Goal: Information Seeking & Learning: Check status

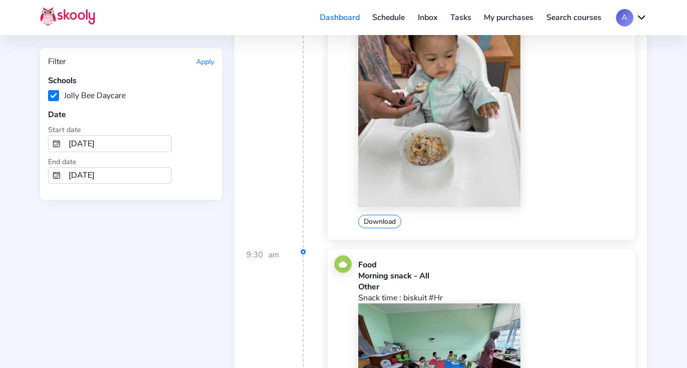
click at [207, 59] on button "Apply" at bounding box center [205, 62] width 18 height 10
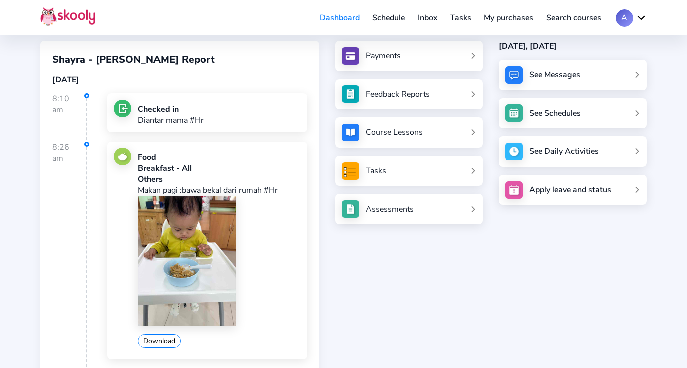
scroll to position [104, 0]
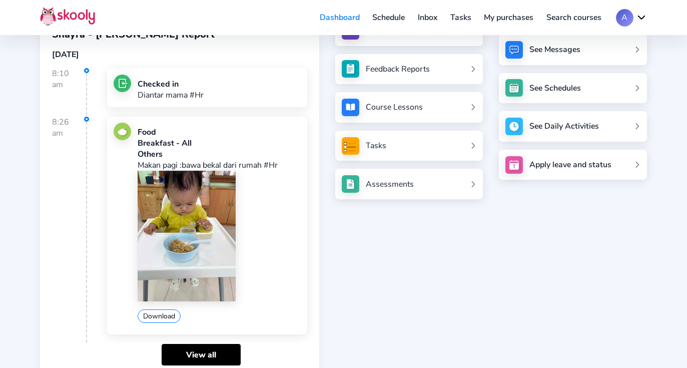
click at [215, 200] on img at bounding box center [187, 236] width 98 height 131
click at [196, 351] on link "View all" at bounding box center [201, 355] width 79 height 22
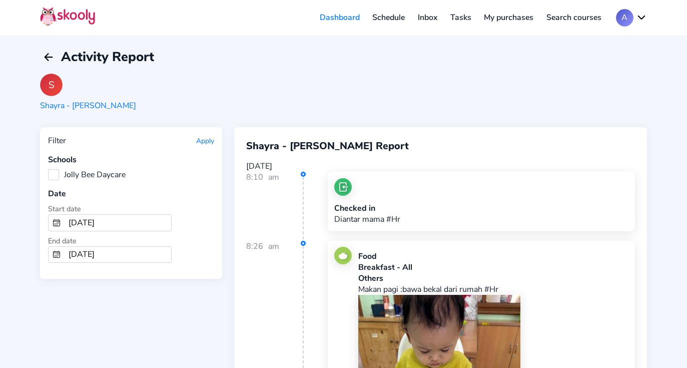
click at [53, 171] on label "Jolly Bee Daycare" at bounding box center [87, 174] width 78 height 11
click at [48, 169] on Daycare "Jolly Bee Daycare" at bounding box center [48, 169] width 0 height 0
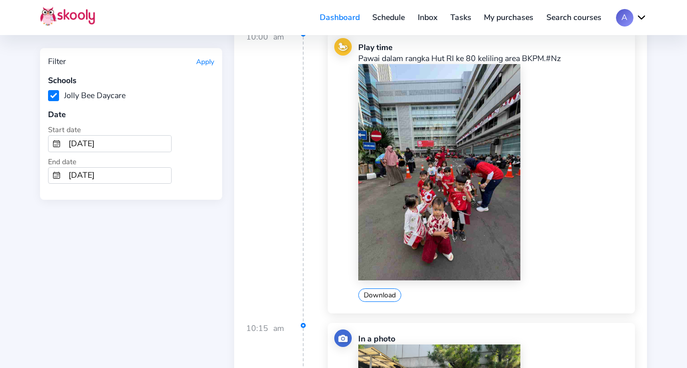
scroll to position [576, 0]
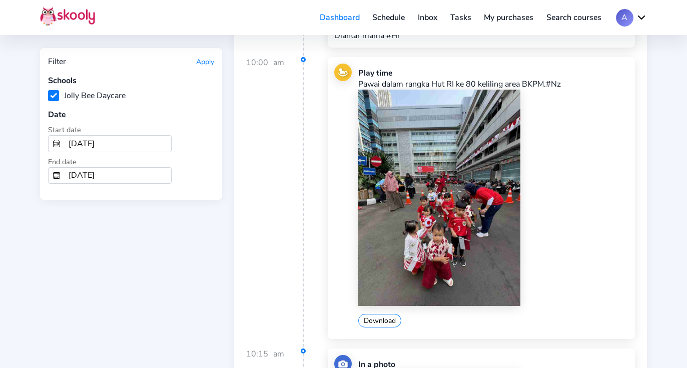
click at [202, 64] on button "Apply" at bounding box center [205, 62] width 18 height 10
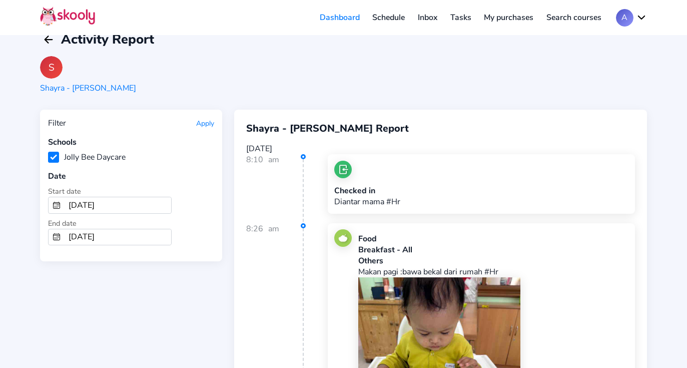
scroll to position [0, 0]
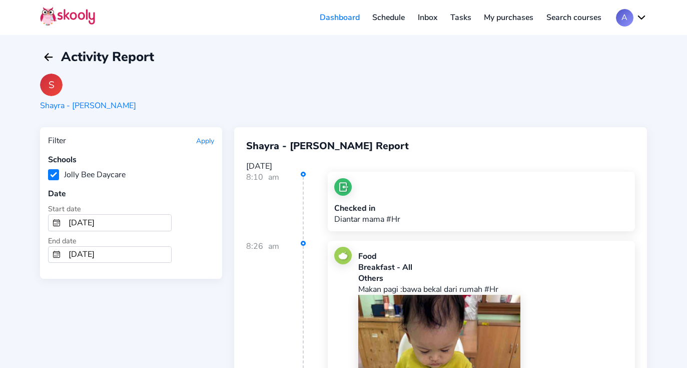
click at [337, 93] on div "S Shayra - [PERSON_NAME]" at bounding box center [343, 93] width 607 height 38
